Goal: Task Accomplishment & Management: Manage account settings

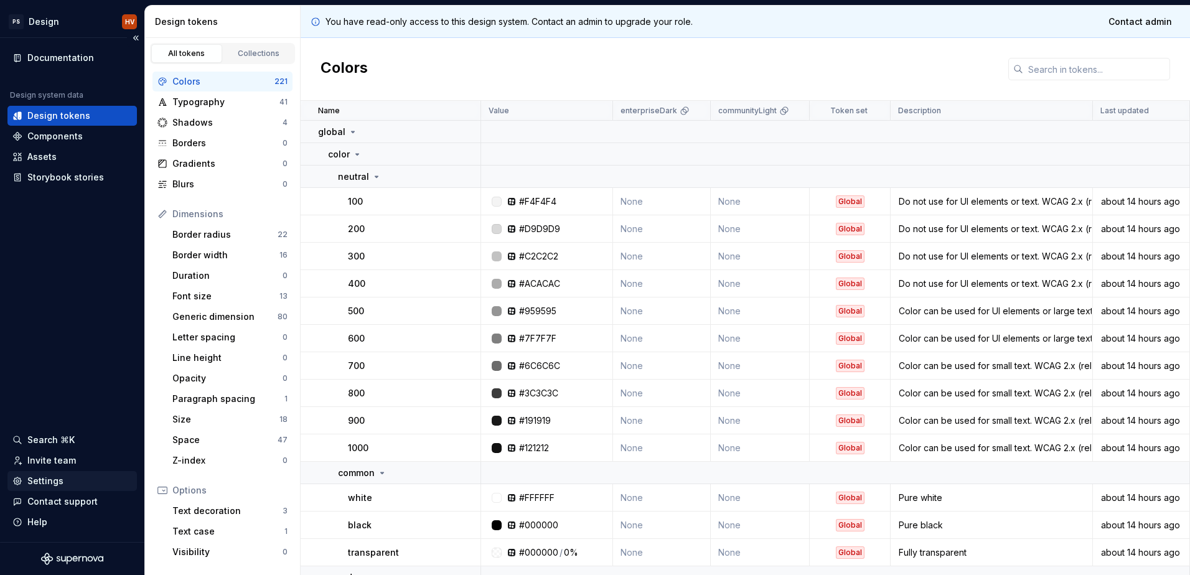
click at [72, 482] on div "Settings" at bounding box center [72, 481] width 120 height 12
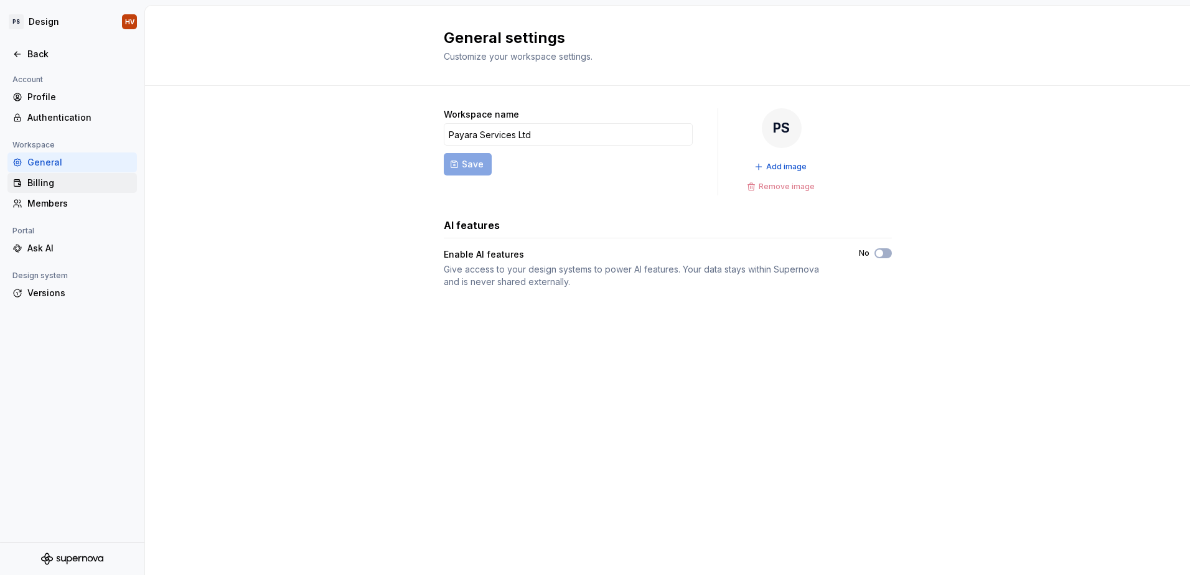
click at [93, 184] on div "Billing" at bounding box center [79, 183] width 105 height 12
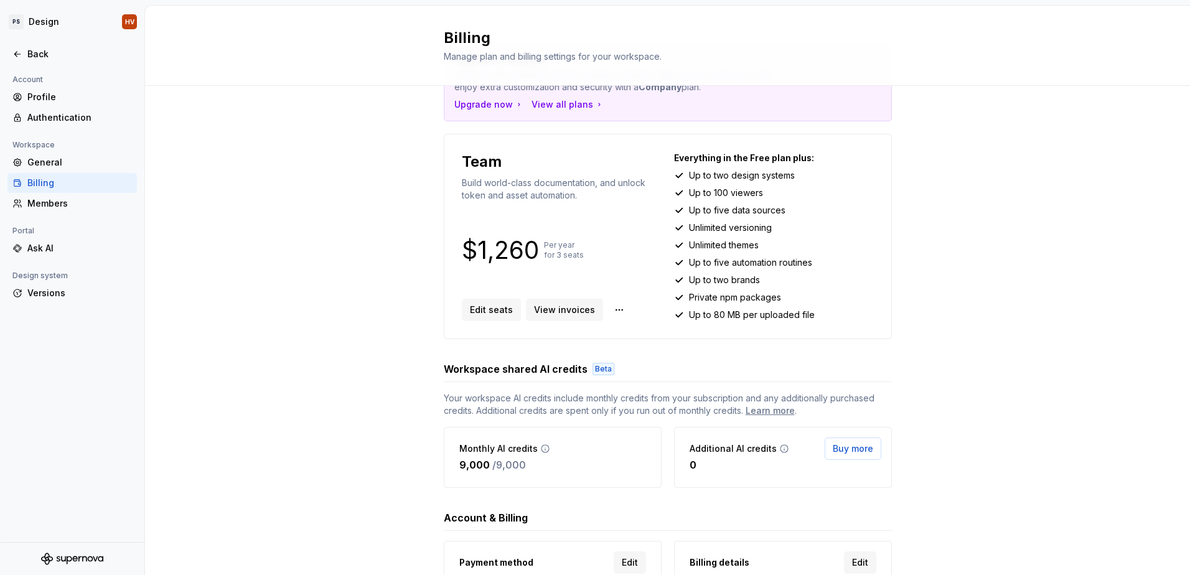
scroll to position [161, 0]
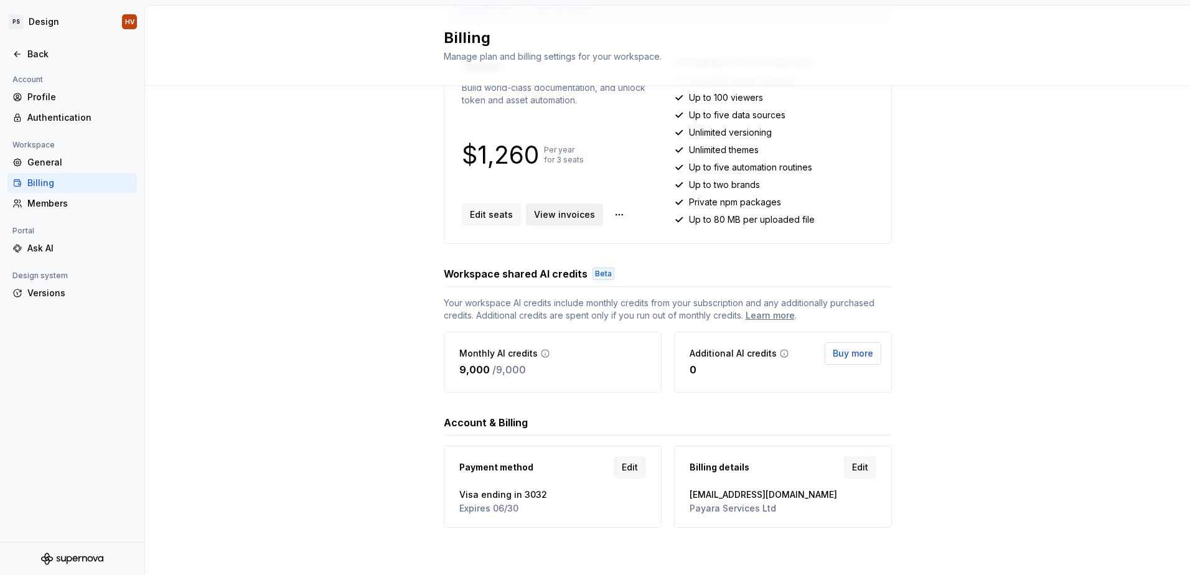
click at [553, 222] on link "View invoices" at bounding box center [564, 215] width 77 height 22
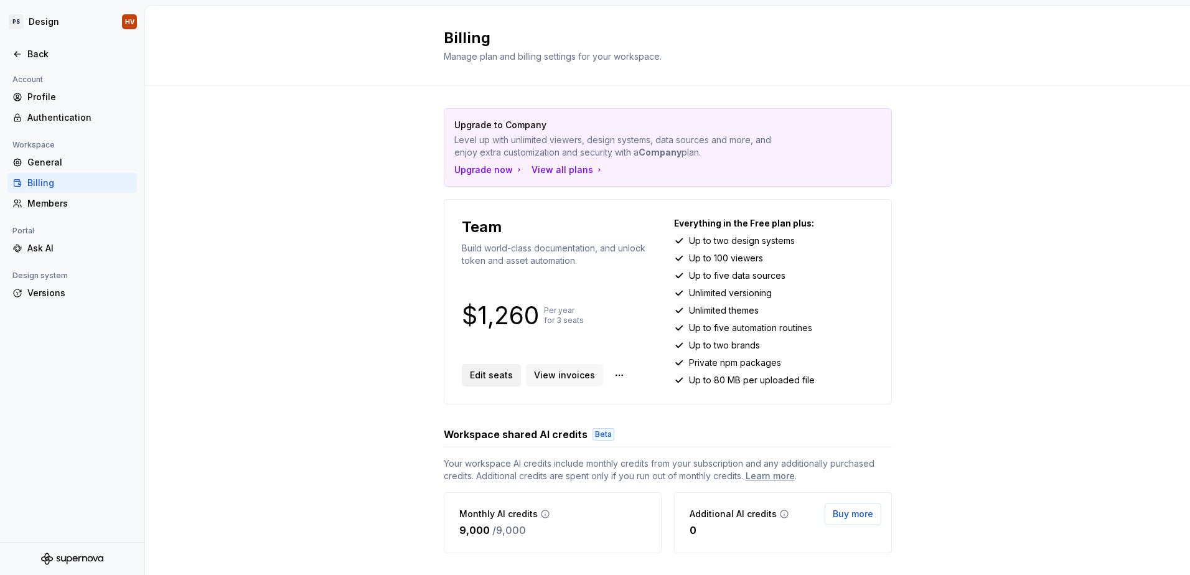
click at [491, 379] on span "Edit seats" at bounding box center [491, 375] width 43 height 12
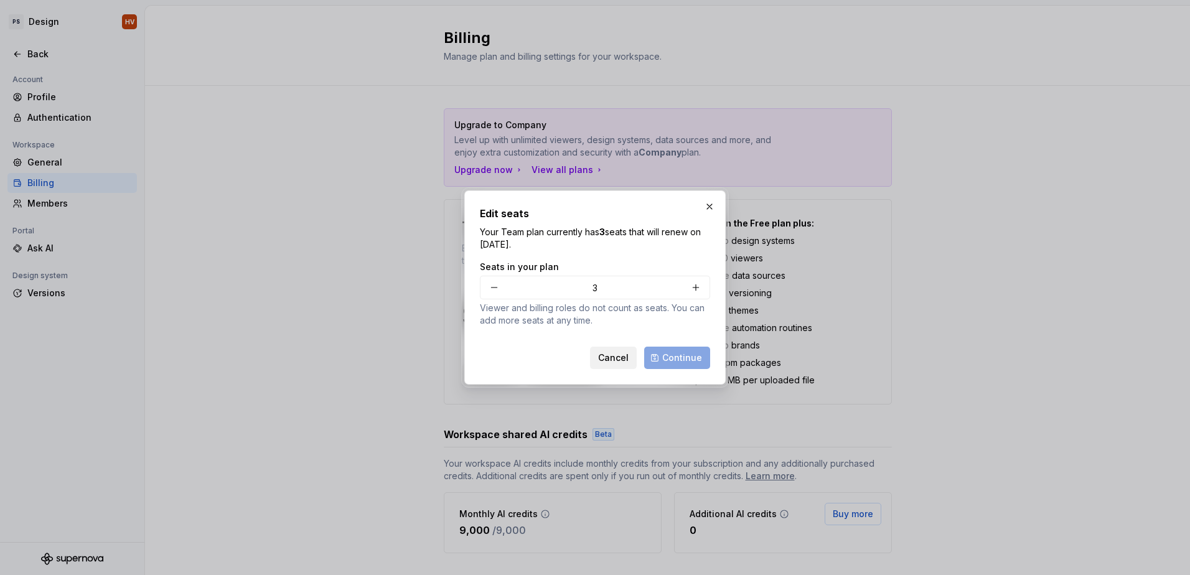
click at [610, 351] on button "Cancel" at bounding box center [613, 358] width 47 height 22
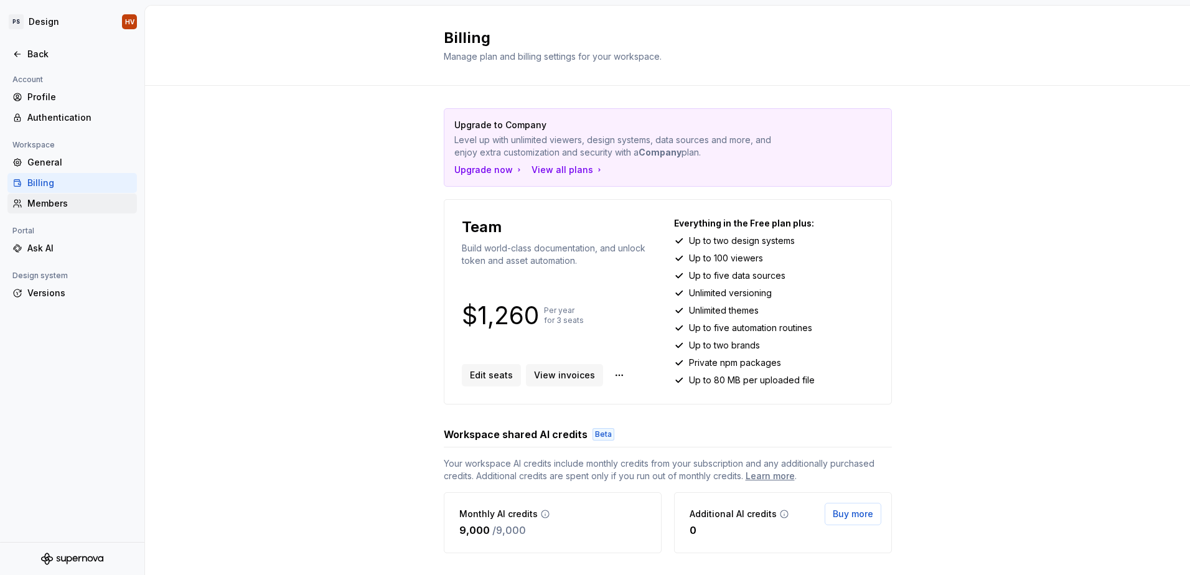
click at [92, 202] on div "Members" at bounding box center [79, 203] width 105 height 12
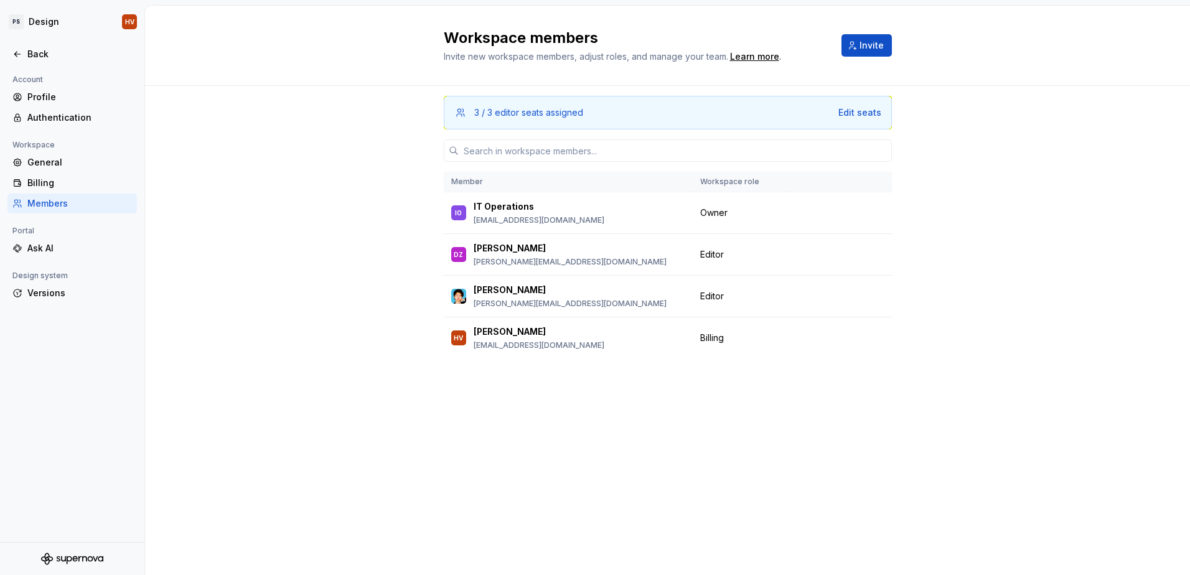
click at [281, 264] on div "3 / 3 editor seats assigned Edit seats Member Workspace role IO IT Operations […" at bounding box center [667, 330] width 1045 height 489
click at [332, 299] on div "3 / 3 editor seats assigned Edit seats Member Workspace role IO IT Operations […" at bounding box center [667, 330] width 1045 height 489
